Goal: Information Seeking & Learning: Learn about a topic

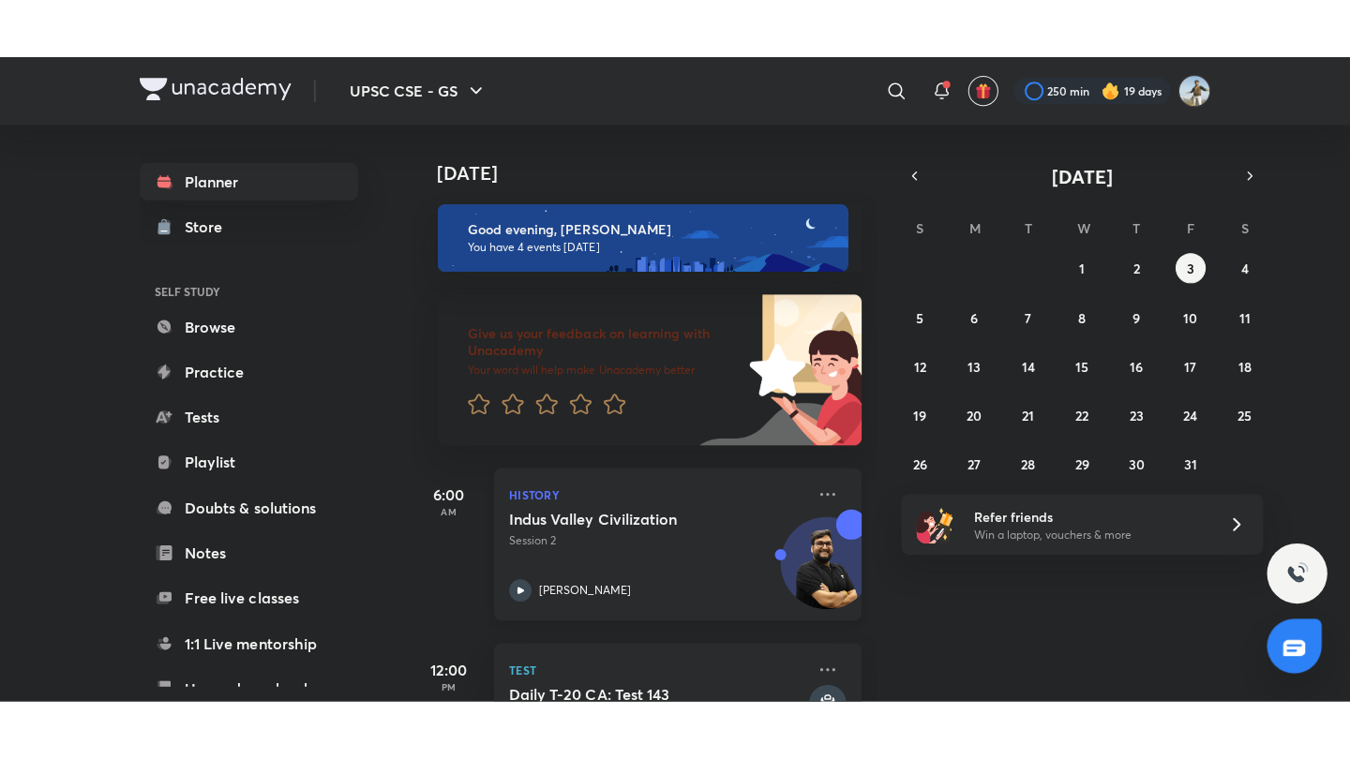
scroll to position [370, 0]
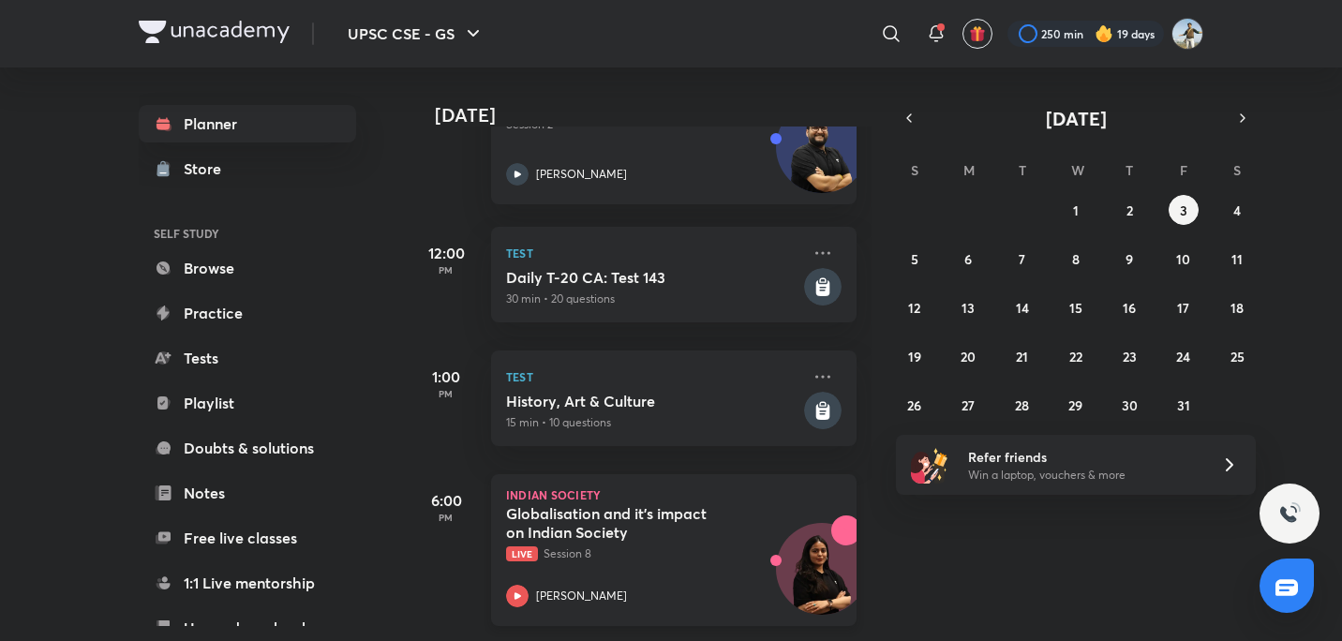
click at [624, 522] on h5 "Globalisation and it's impact on Indian Society" at bounding box center [622, 522] width 233 height 37
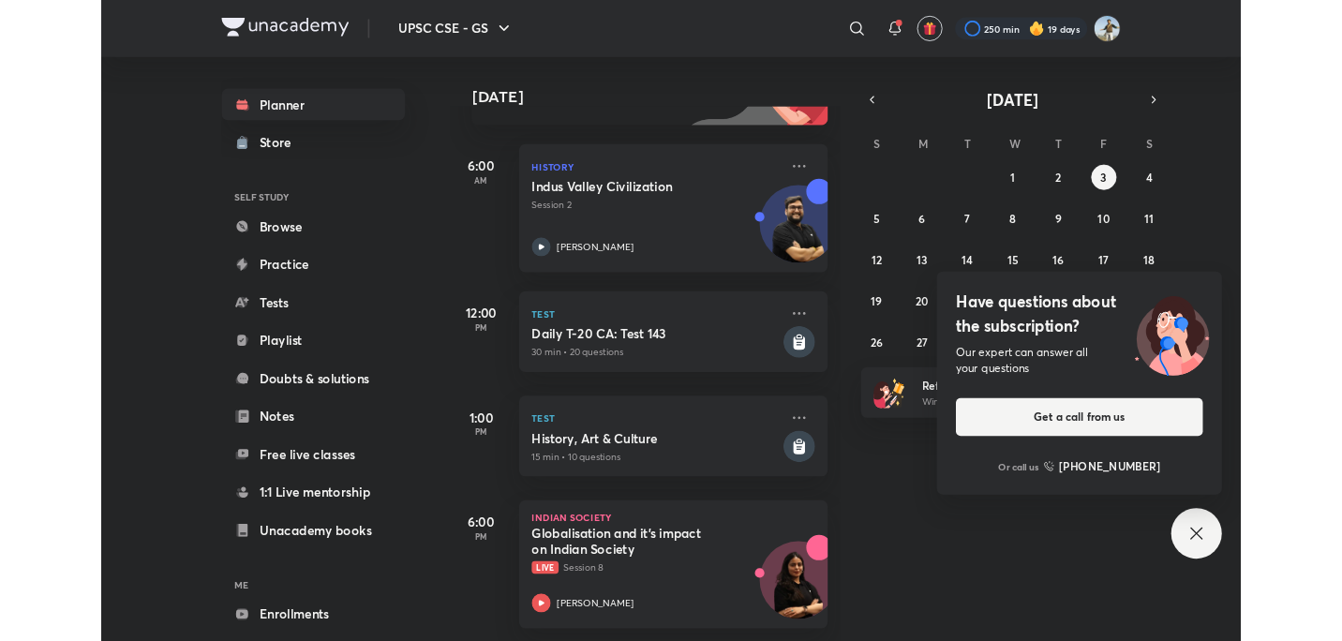
scroll to position [252, 0]
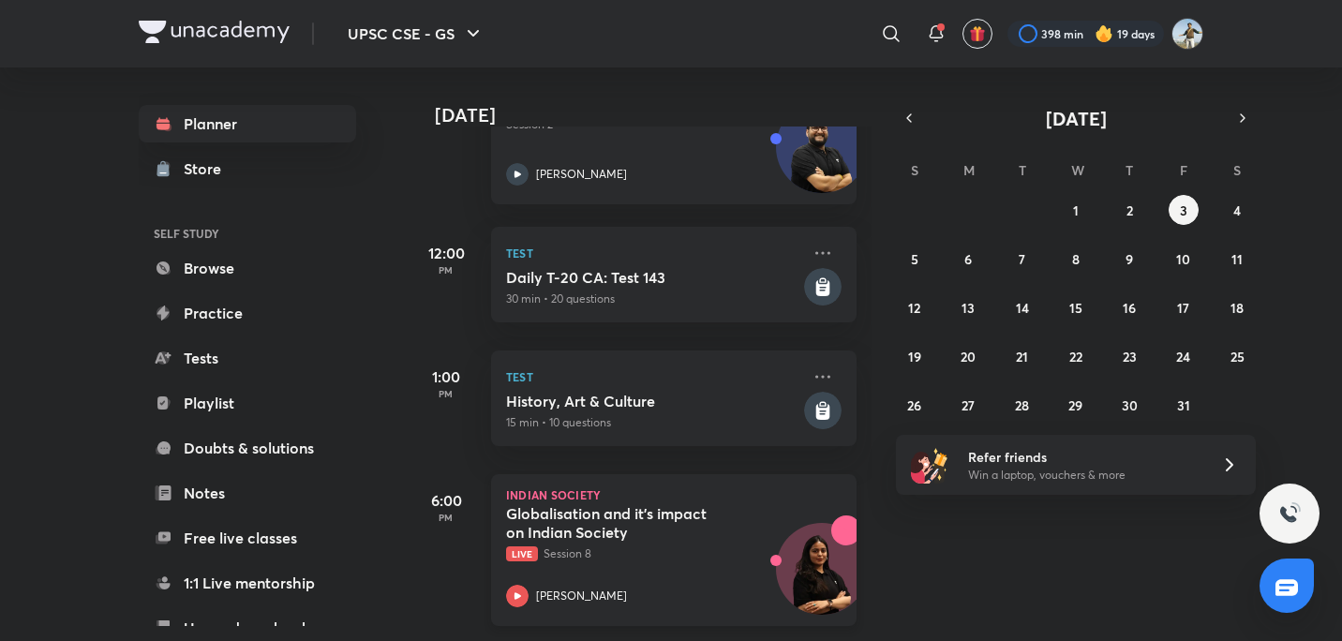
click at [784, 504] on div "Globalisation and it's impact on Indian Society Live Session 8" at bounding box center [653, 533] width 294 height 58
